Goal: Transaction & Acquisition: Book appointment/travel/reservation

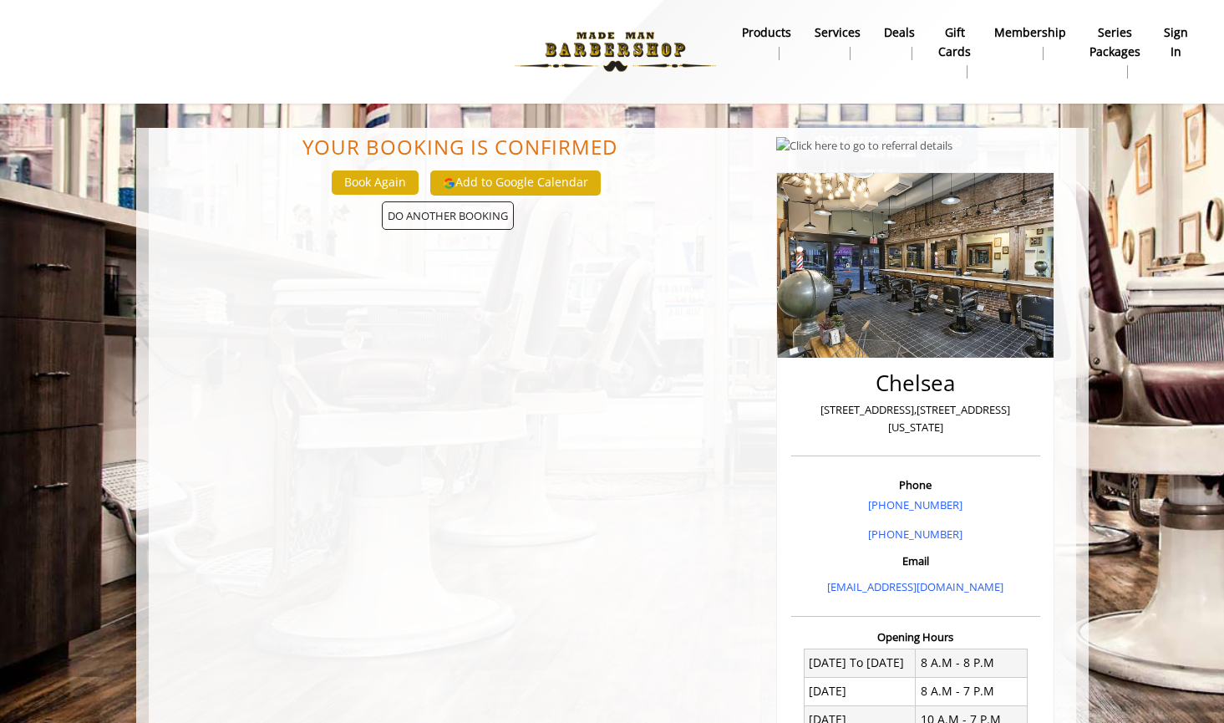
click at [631, 41] on img at bounding box center [615, 52] width 230 height 92
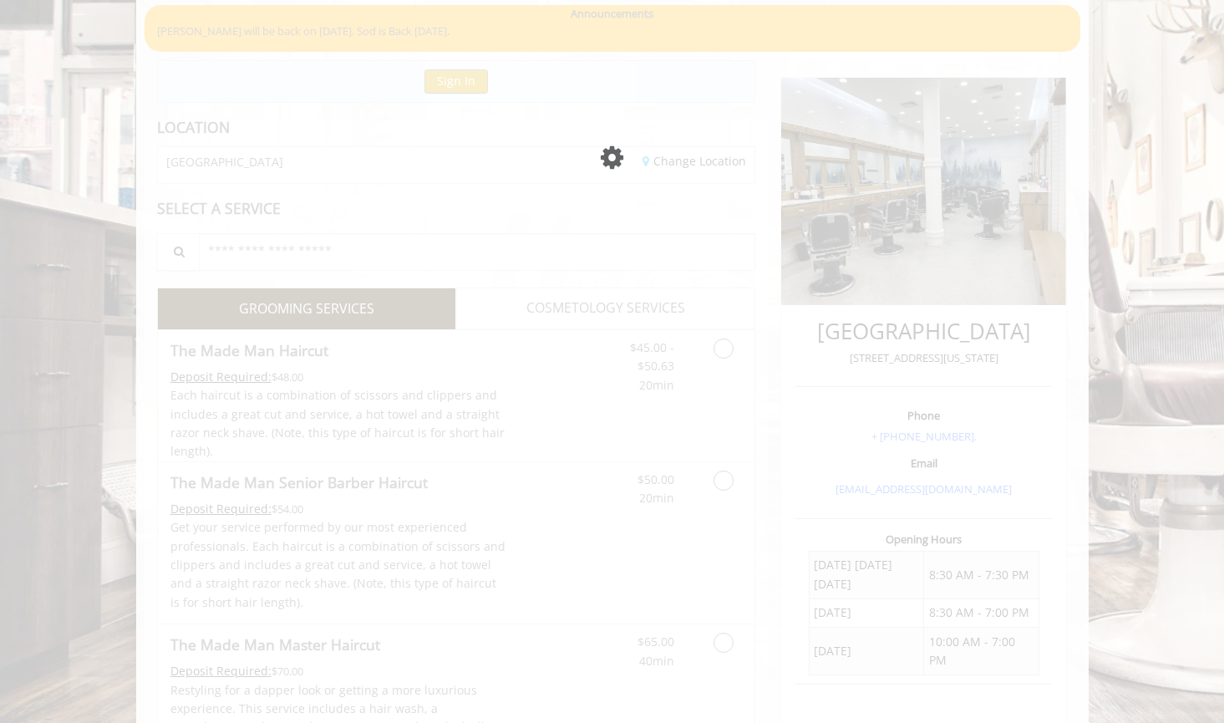
scroll to position [131, 0]
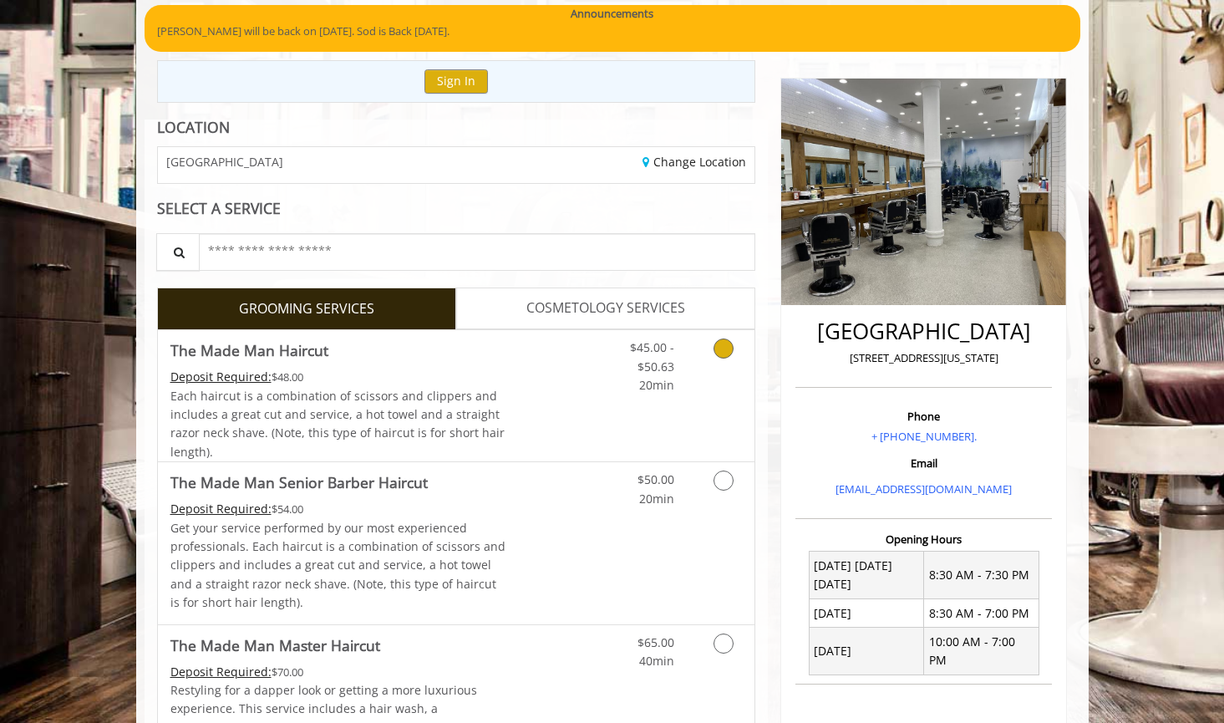
click at [723, 364] on link "Grooming services" at bounding box center [720, 362] width 43 height 64
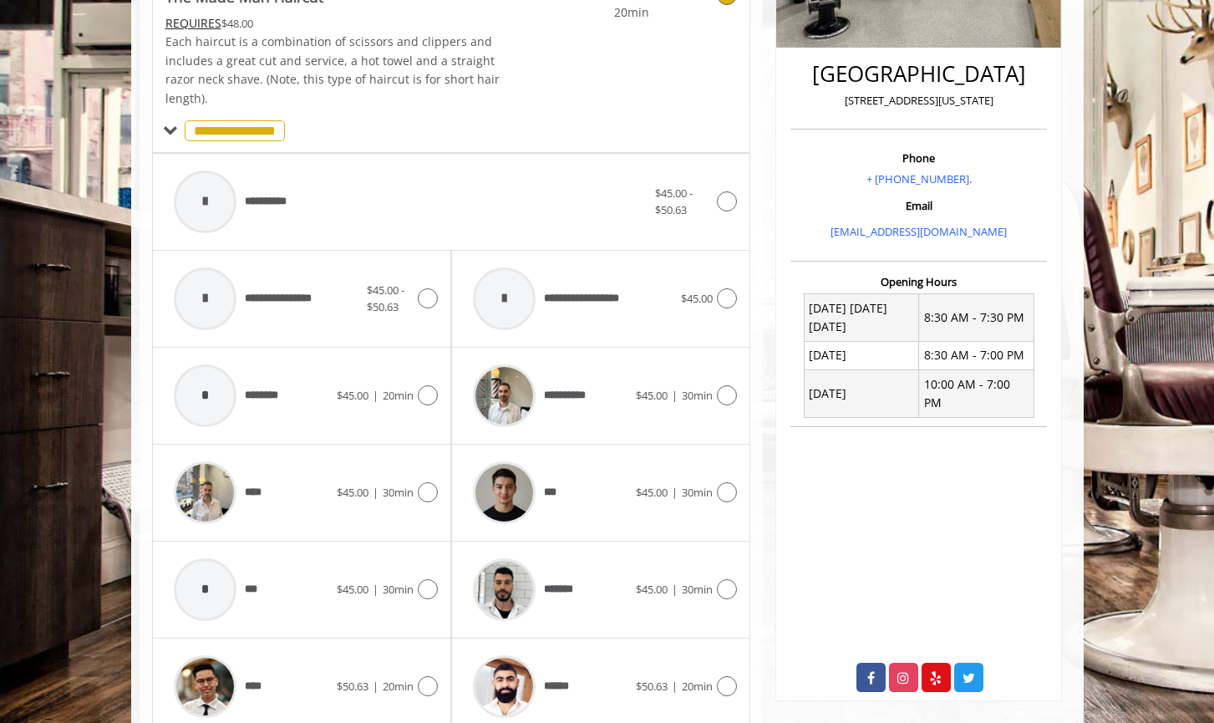
scroll to position [495, 0]
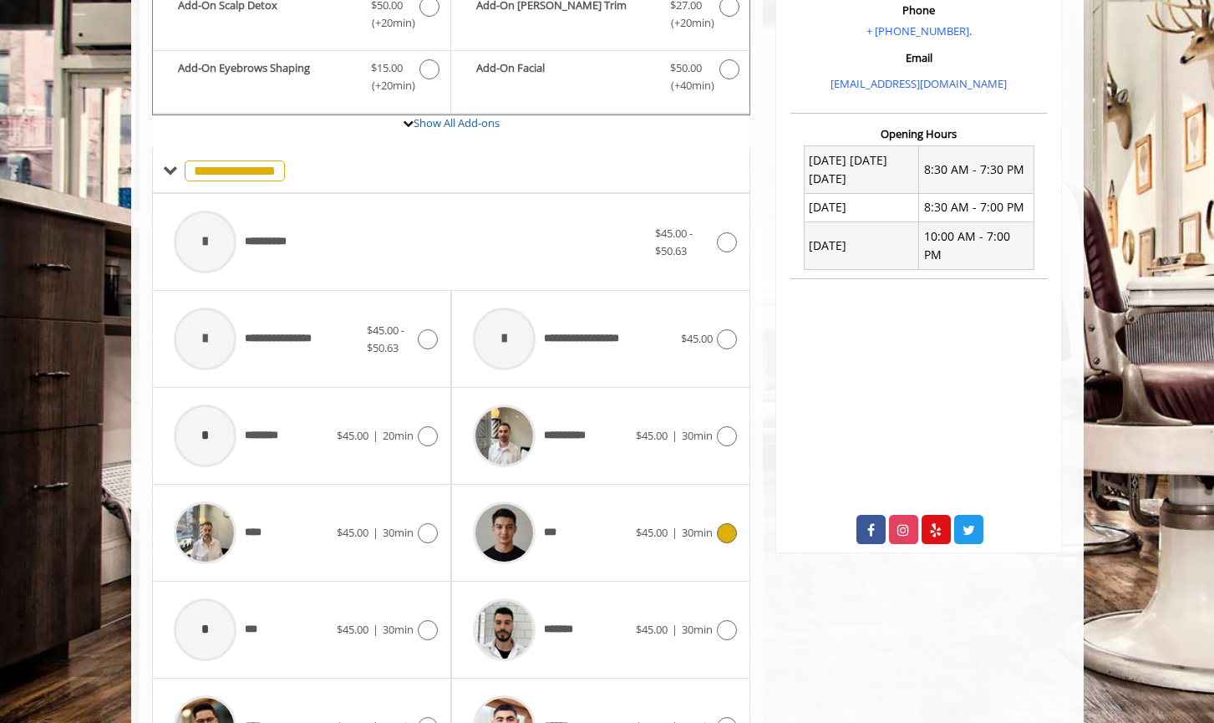
click at [729, 527] on icon at bounding box center [727, 533] width 20 height 20
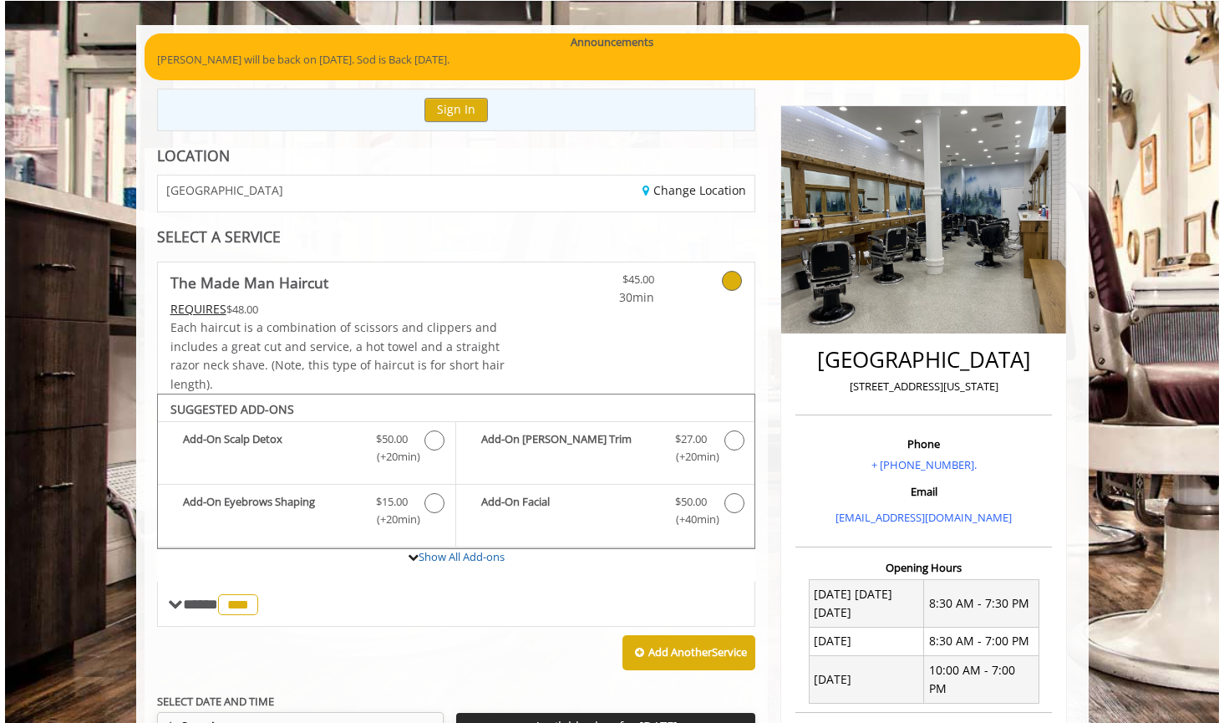
scroll to position [0, 0]
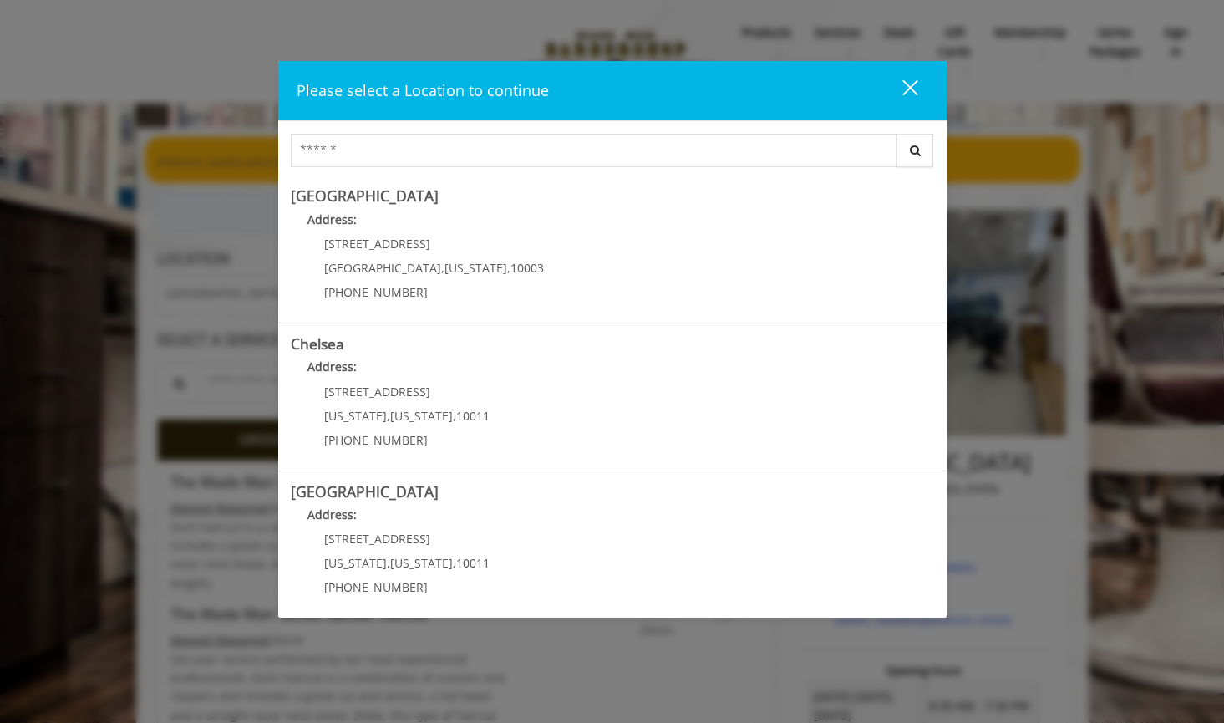
click at [914, 93] on div "close dialog" at bounding box center [909, 87] width 16 height 16
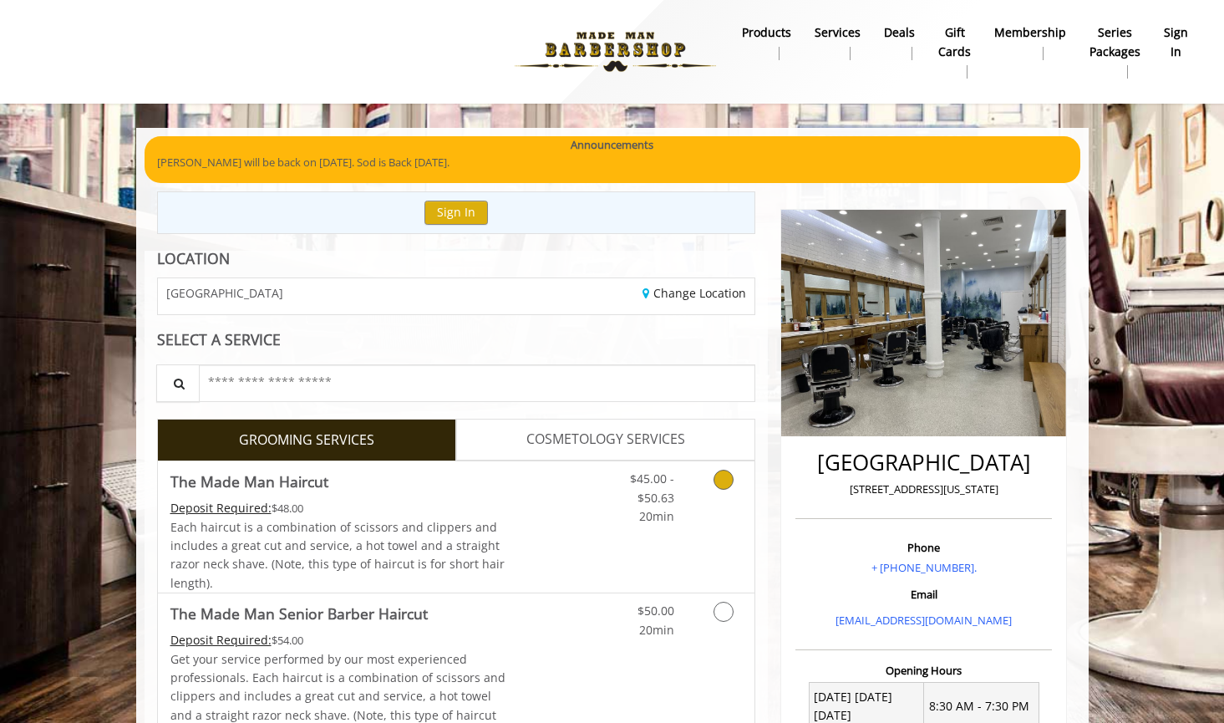
click at [725, 522] on link "Grooming services" at bounding box center [720, 493] width 43 height 64
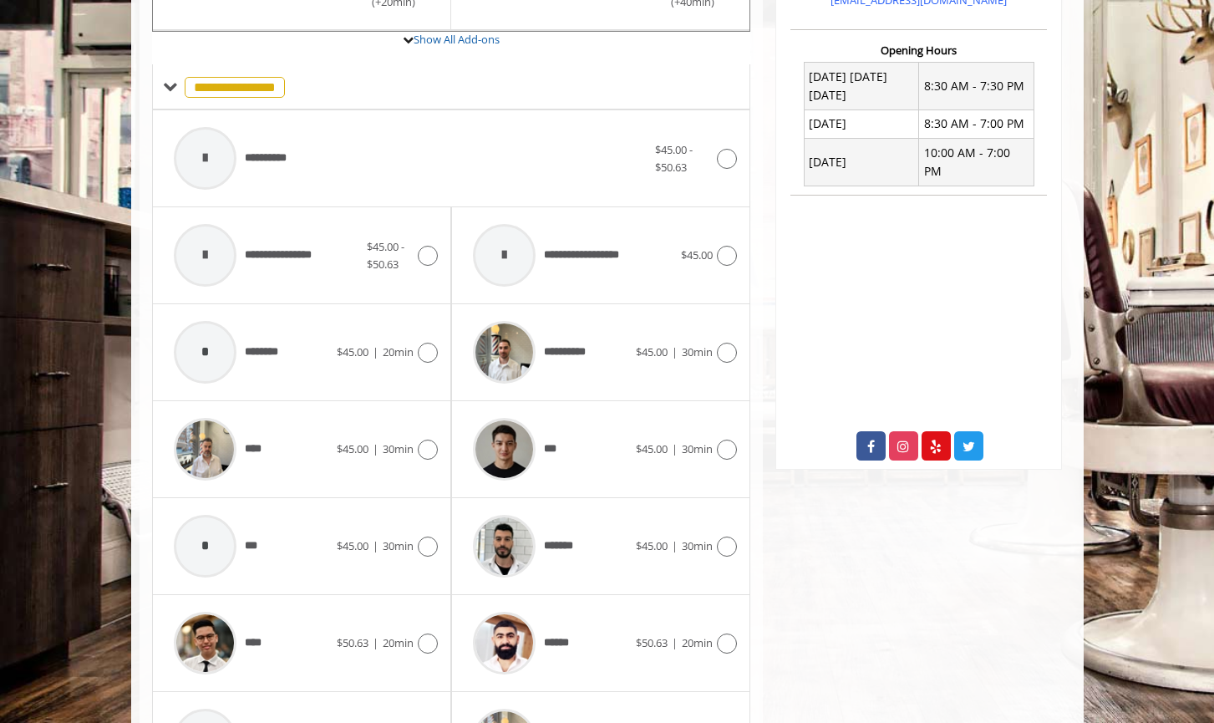
scroll to position [608, 0]
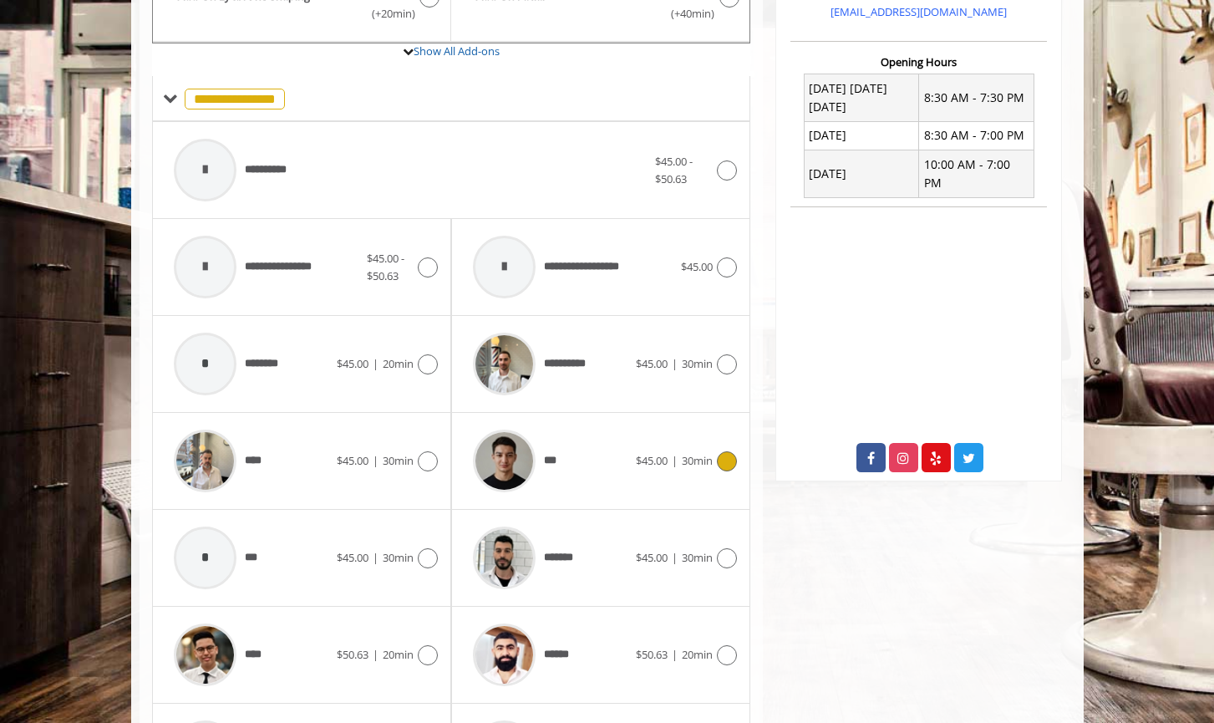
click at [729, 479] on div "*** $45.00 | 30min" at bounding box center [600, 460] width 272 height 79
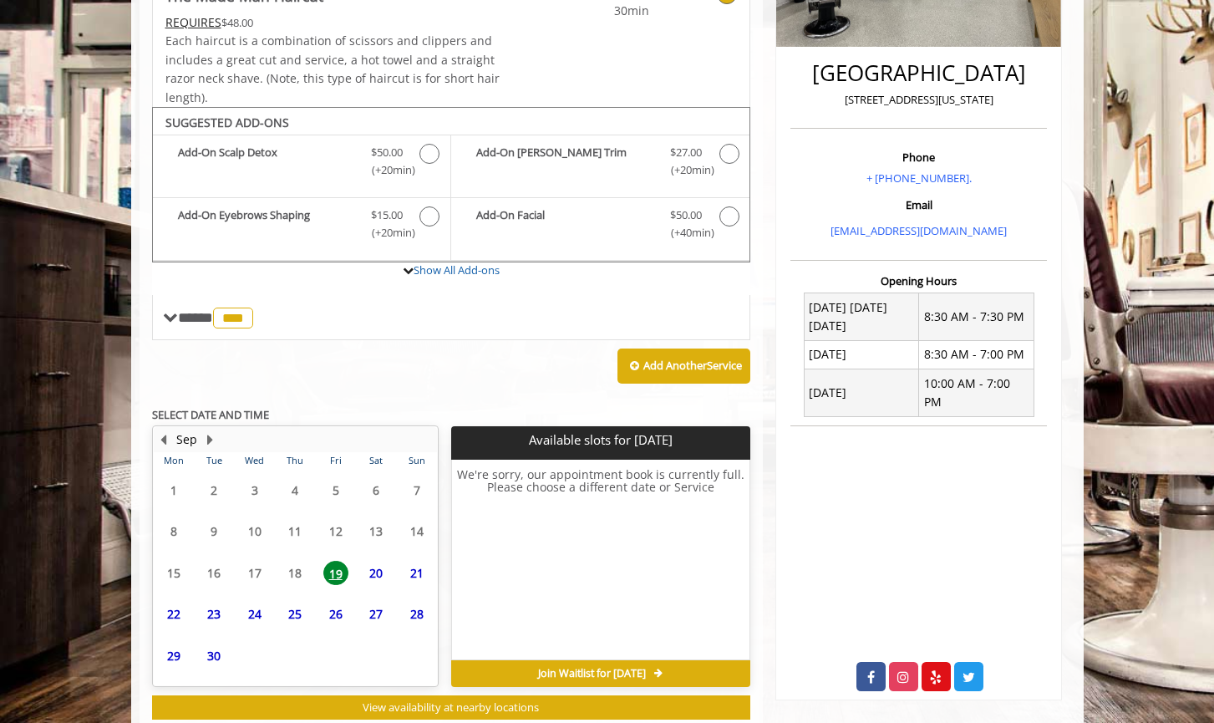
scroll to position [435, 0]
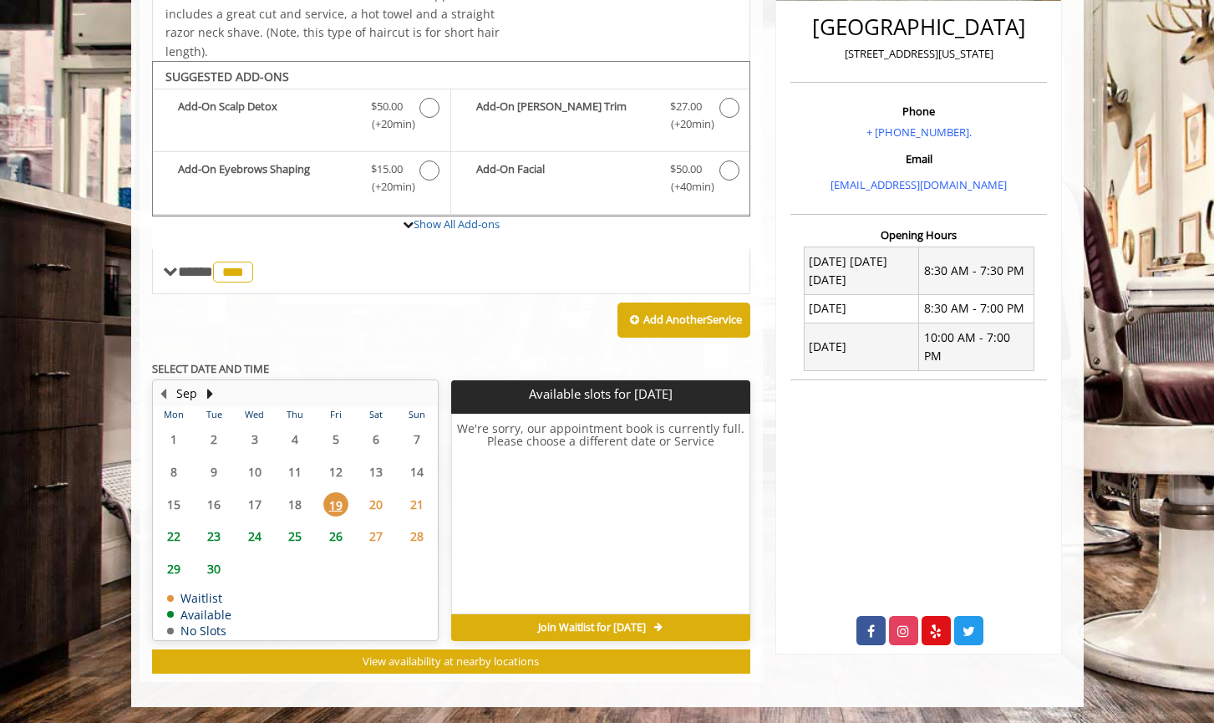
click at [376, 509] on span "20" at bounding box center [375, 504] width 25 height 24
click at [176, 539] on span "22" at bounding box center [173, 536] width 25 height 24
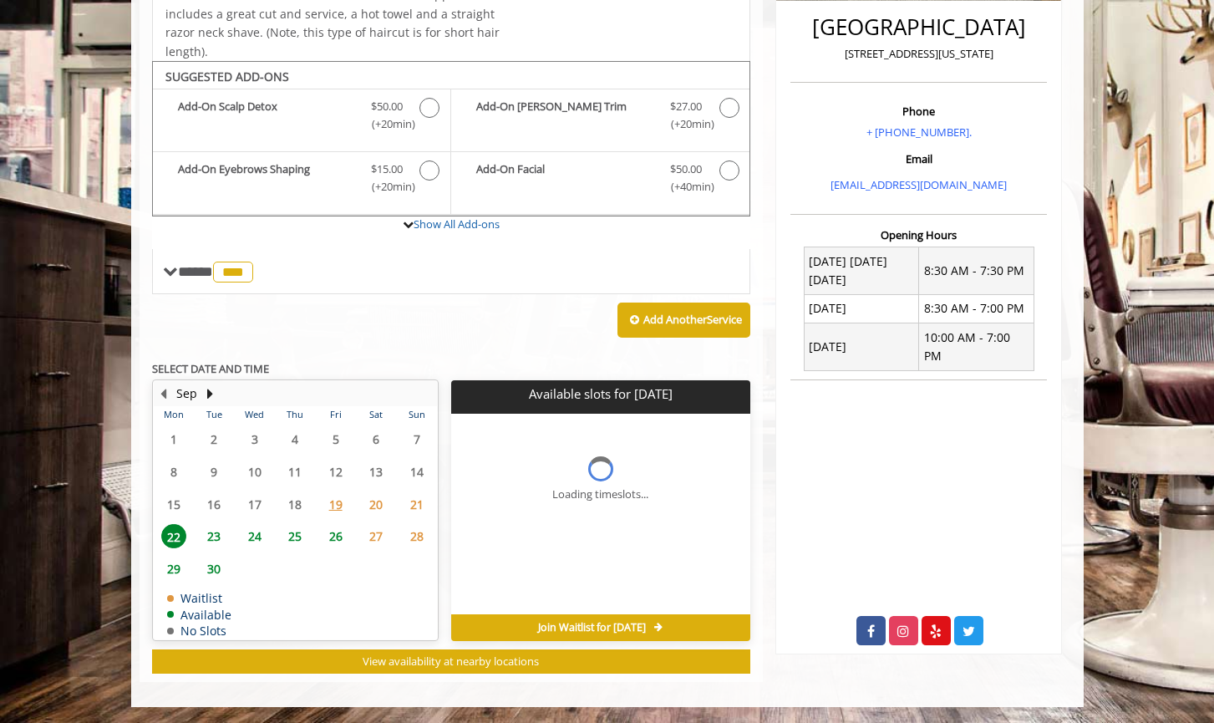
scroll to position [460, 0]
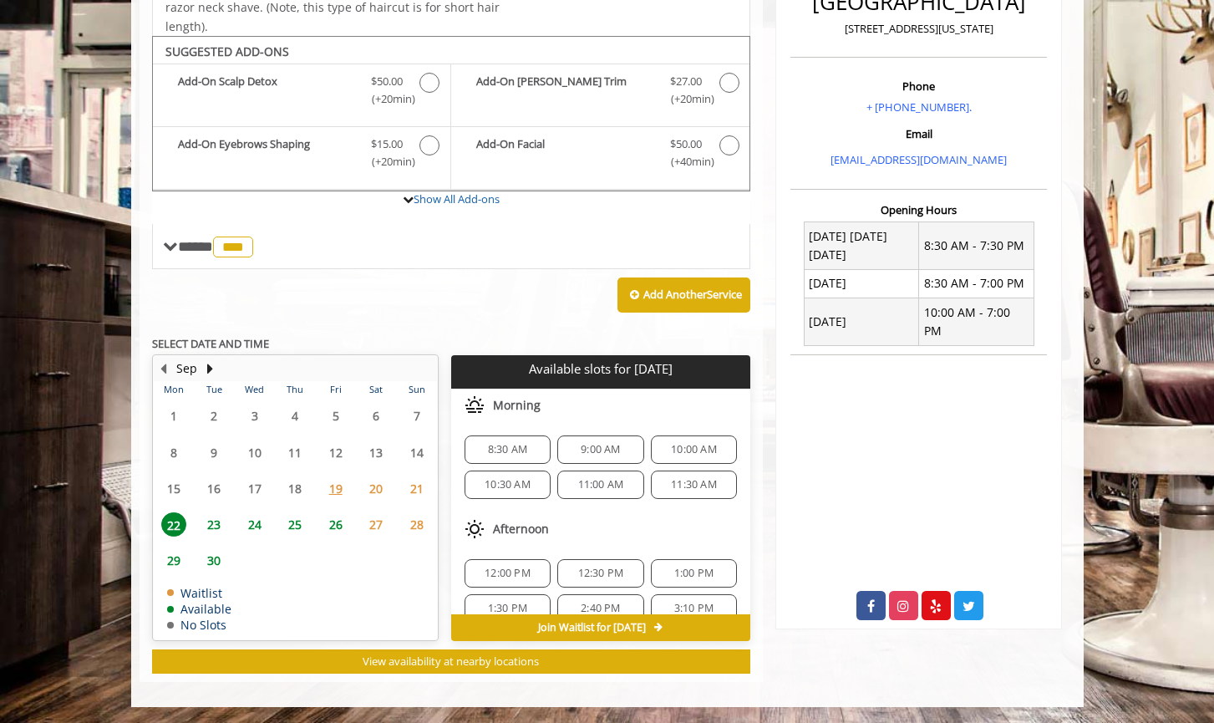
click at [340, 520] on span "26" at bounding box center [335, 524] width 25 height 24
